Goal: Information Seeking & Learning: Learn about a topic

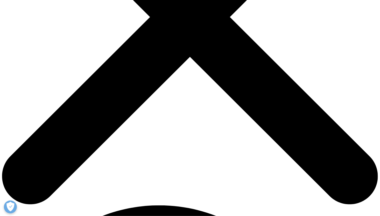
scroll to position [207, 0]
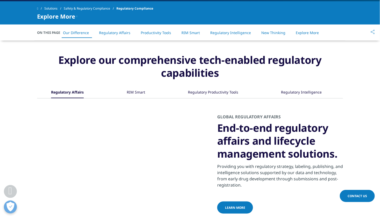
click at [133, 92] on div "RIM Smart" at bounding box center [136, 92] width 18 height 11
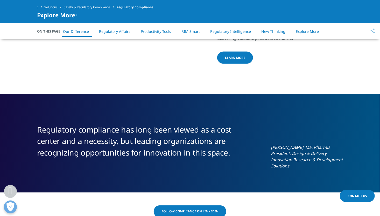
scroll to position [285, 0]
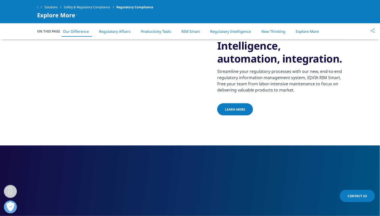
click at [241, 104] on link "Learn more" at bounding box center [235, 110] width 36 height 12
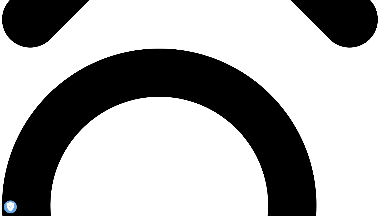
scroll to position [337, 0]
